Goal: Download file/media

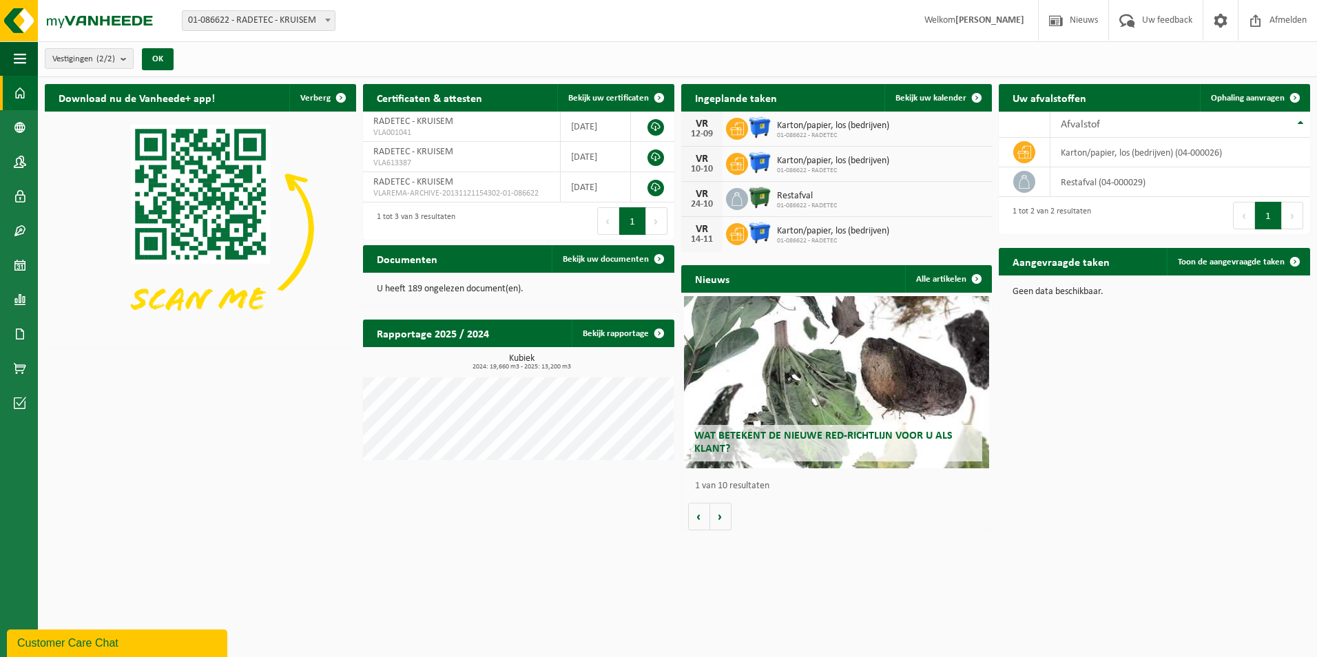
click at [524, 256] on div "Documenten Bekijk uw documenten" at bounding box center [518, 259] width 311 height 28
click at [546, 258] on div "Documenten Bekijk uw documenten" at bounding box center [518, 259] width 311 height 28
click at [497, 289] on p "U heeft 189 ongelezen document(en)." at bounding box center [519, 290] width 284 height 10
click at [661, 256] on span at bounding box center [659, 259] width 28 height 28
click at [831, 544] on html "Vestiging: 01-086622 - RADETEC - KRUISEM 10-856983 - RADETEC - KRUISEM 01-08662…" at bounding box center [658, 328] width 1317 height 657
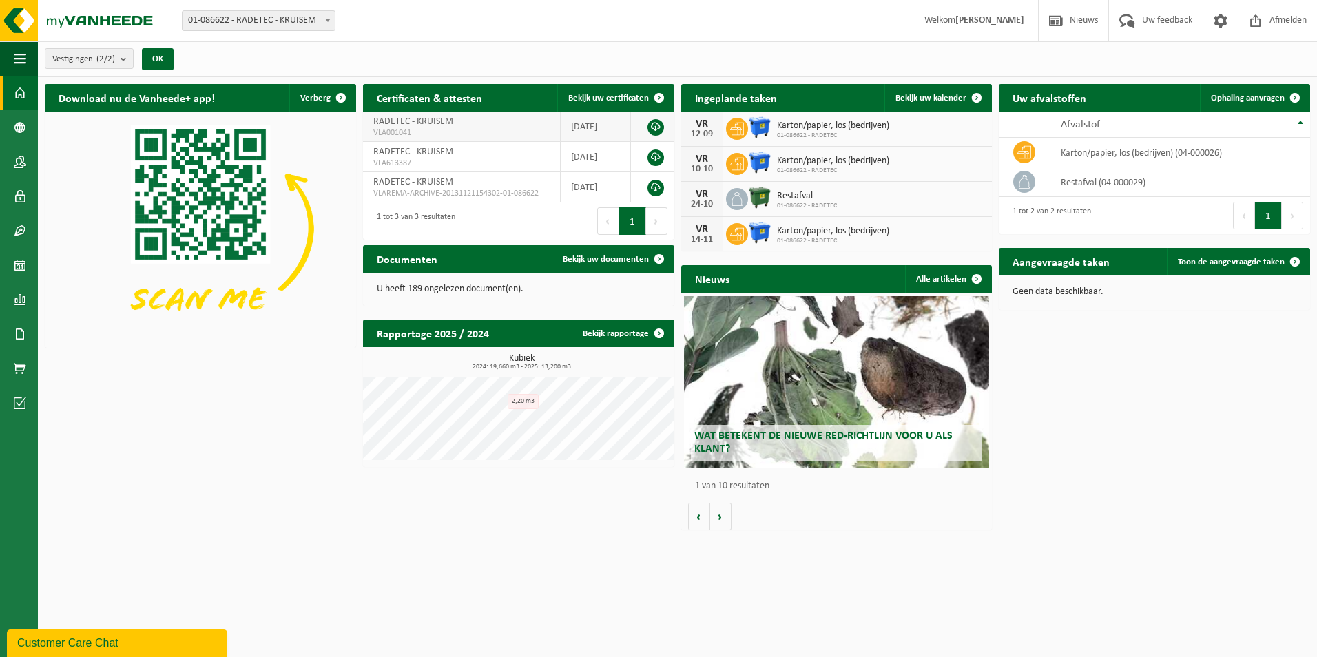
click at [475, 122] on td "RADETEC - KRUISEM VLA001041" at bounding box center [462, 127] width 198 height 30
click at [654, 127] on link at bounding box center [656, 127] width 17 height 17
click at [1031, 184] on icon at bounding box center [1024, 182] width 14 height 14
click at [1141, 185] on td "restafval (04-000029)" at bounding box center [1181, 182] width 260 height 30
click at [1209, 178] on td "restafval (04-000029)" at bounding box center [1181, 182] width 260 height 30
